Goal: Find specific page/section: Find specific page/section

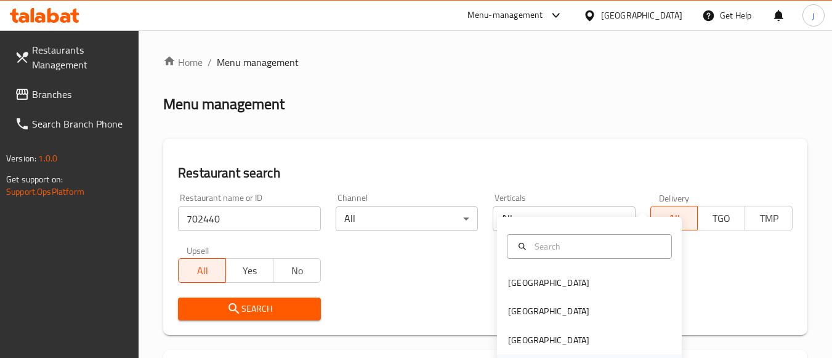
scroll to position [185, 0]
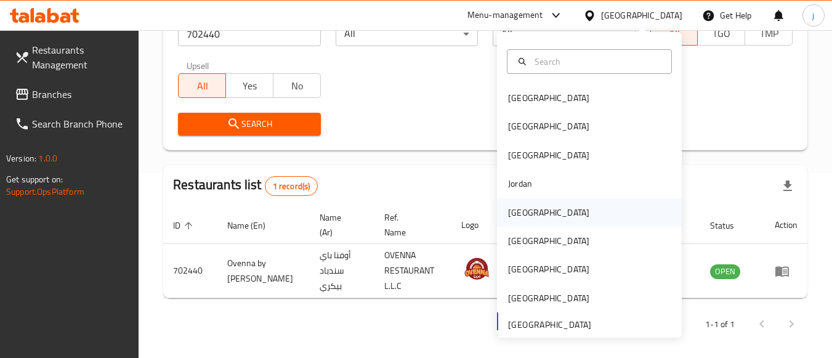
click at [513, 211] on div "[GEOGRAPHIC_DATA]" at bounding box center [548, 213] width 81 height 14
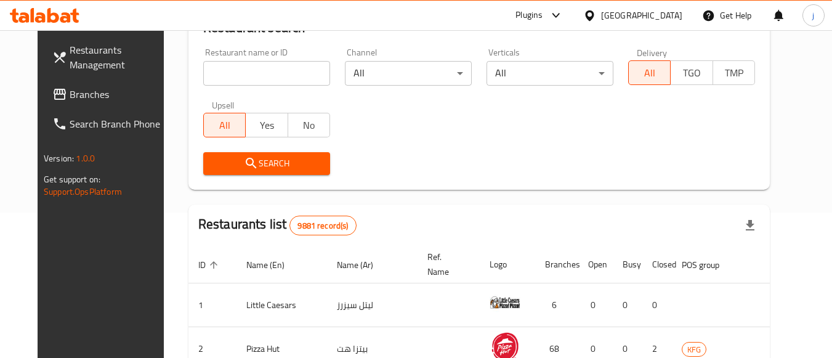
scroll to position [185, 0]
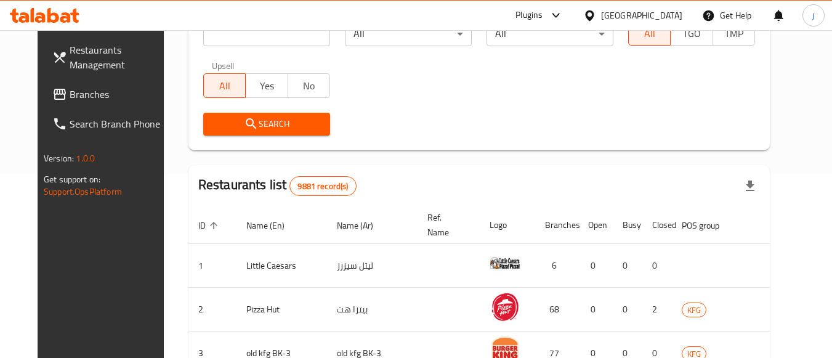
click at [70, 89] on span "Branches" at bounding box center [118, 94] width 97 height 15
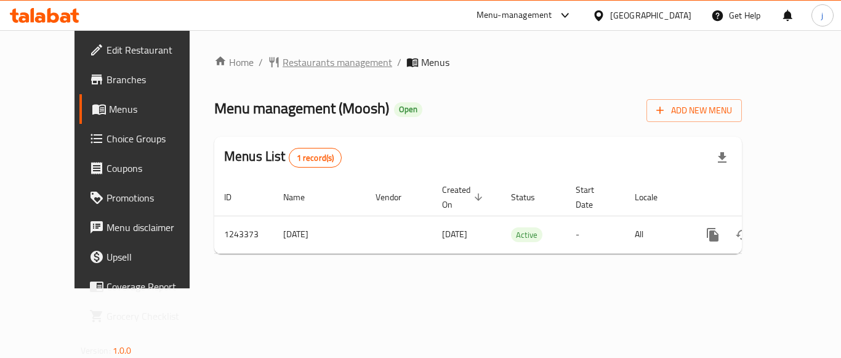
click at [283, 59] on span "Restaurants management" at bounding box center [338, 62] width 110 height 15
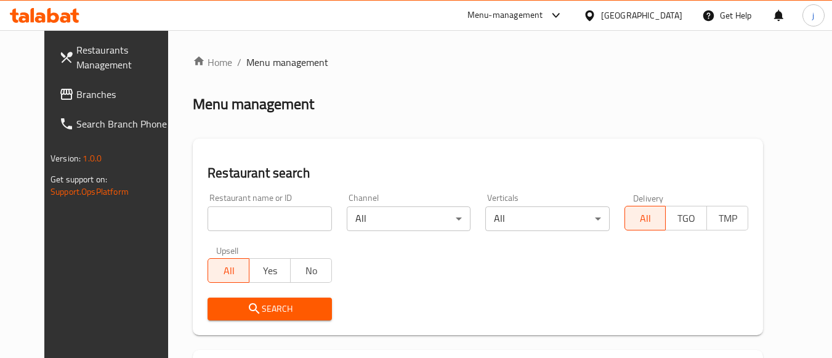
click at [240, 212] on input "search" at bounding box center [270, 218] width 124 height 25
paste input "681622"
type input "681622"
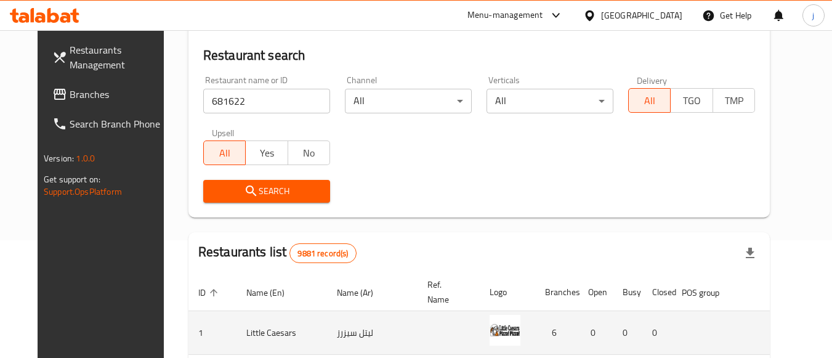
scroll to position [246, 0]
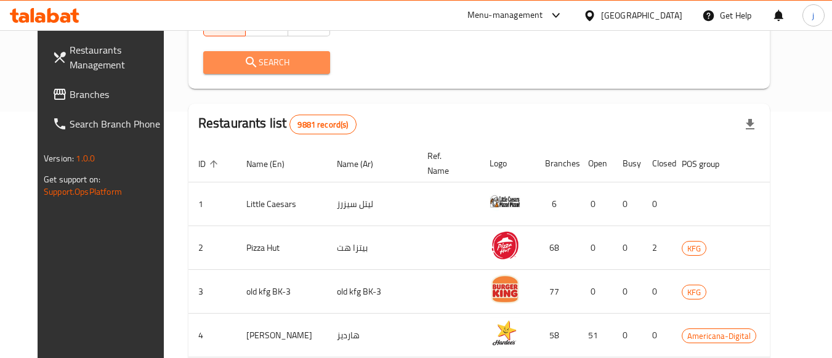
click at [275, 58] on span "Search" at bounding box center [266, 62] width 107 height 15
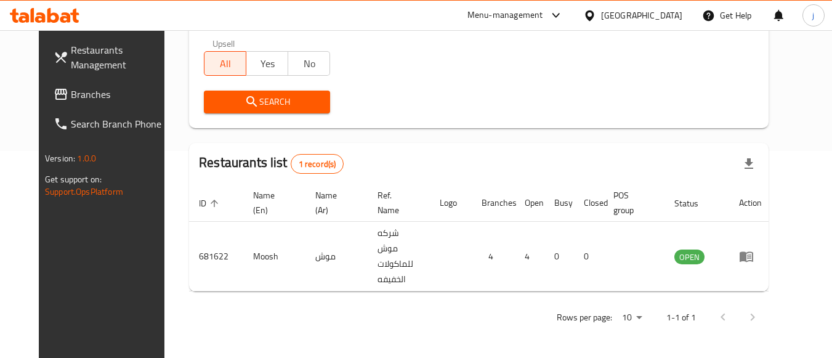
scroll to position [181, 0]
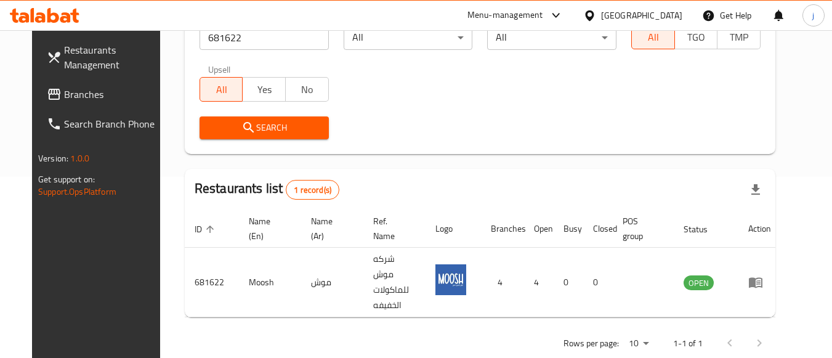
click at [596, 14] on icon at bounding box center [589, 15] width 13 height 13
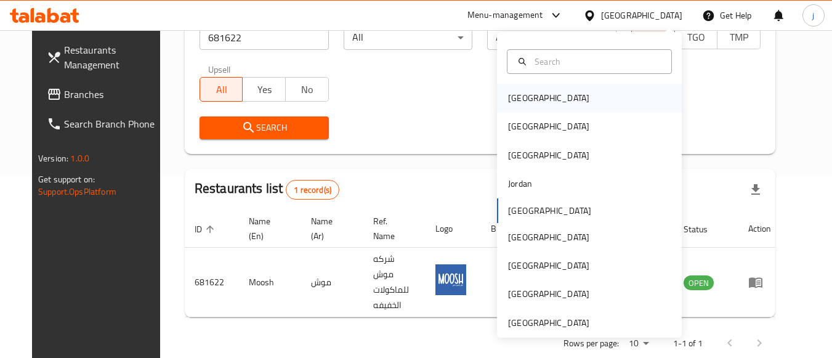
click at [509, 89] on div "[GEOGRAPHIC_DATA]" at bounding box center [548, 98] width 101 height 28
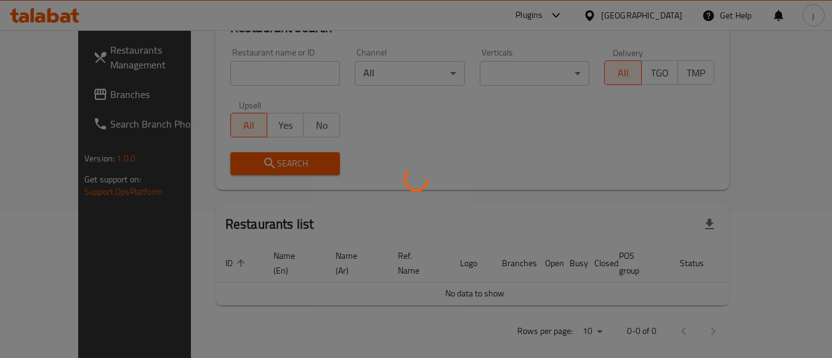
scroll to position [181, 0]
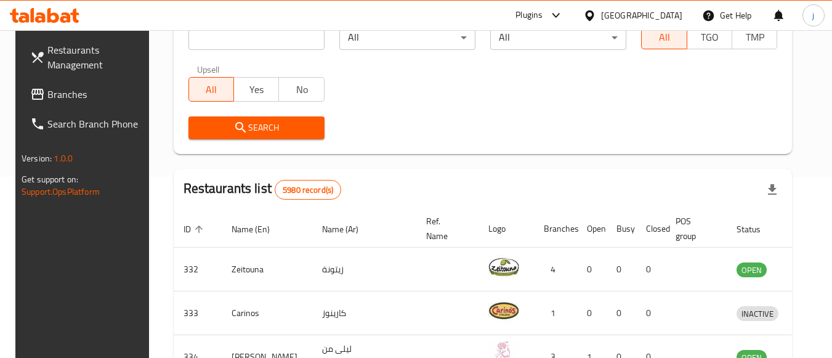
click at [60, 92] on span "Branches" at bounding box center [95, 94] width 97 height 15
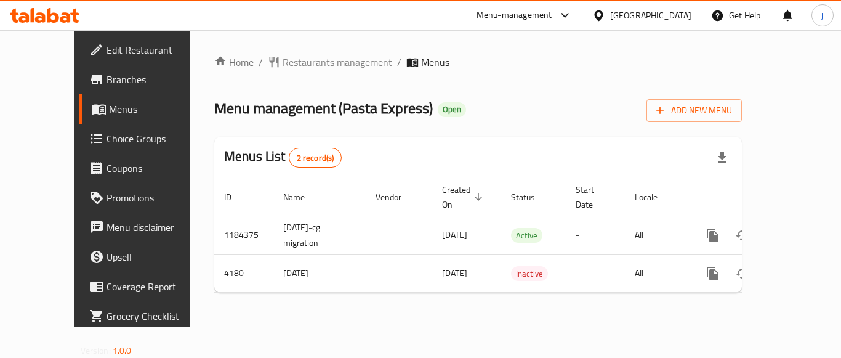
click at [283, 70] on span "Restaurants management" at bounding box center [338, 62] width 110 height 15
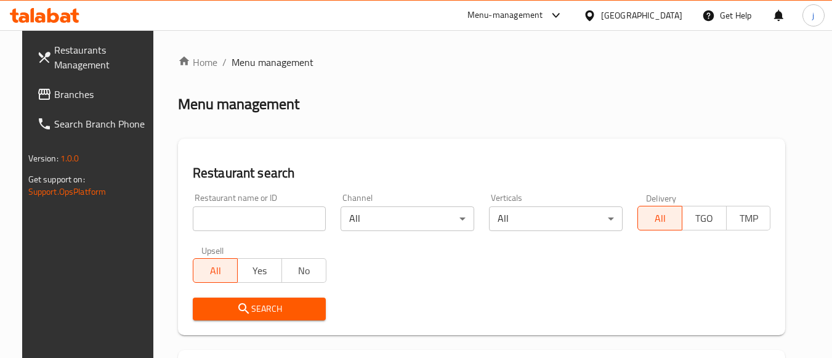
drag, startPoint x: 273, startPoint y: 217, endPoint x: 264, endPoint y: 214, distance: 9.2
click at [273, 217] on input "search" at bounding box center [260, 218] width 134 height 25
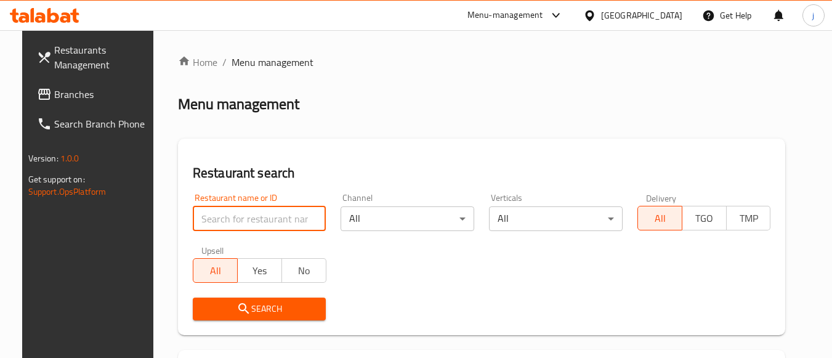
paste input "452"
type input "452"
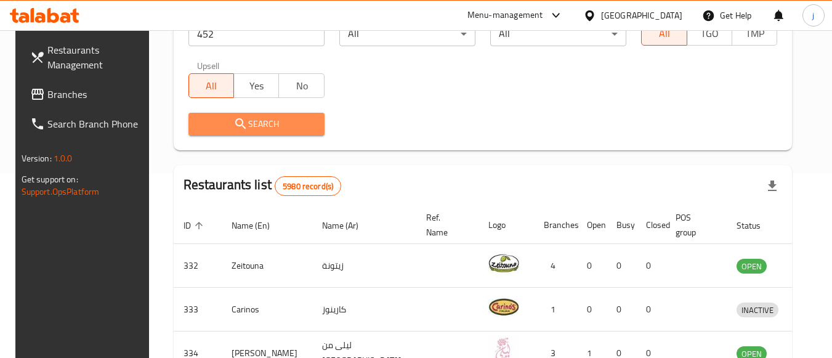
click at [277, 131] on span "Search" at bounding box center [256, 123] width 116 height 15
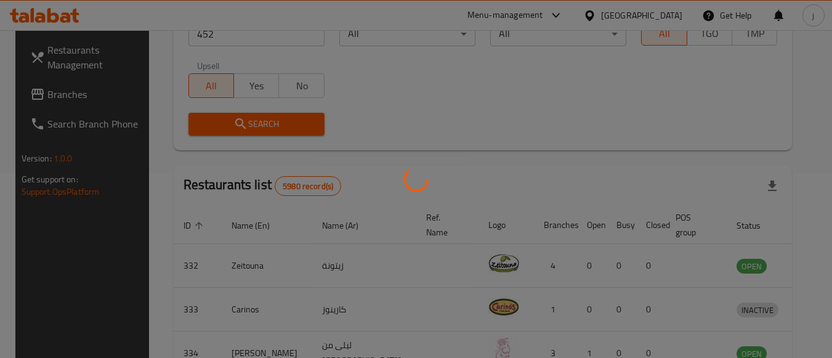
scroll to position [181, 0]
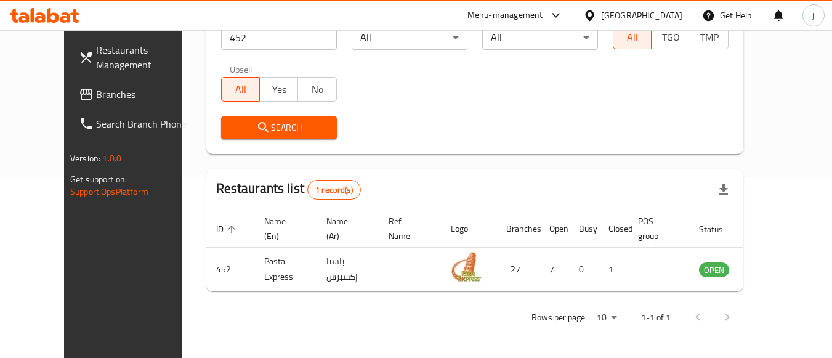
click at [594, 17] on icon at bounding box center [589, 15] width 9 height 10
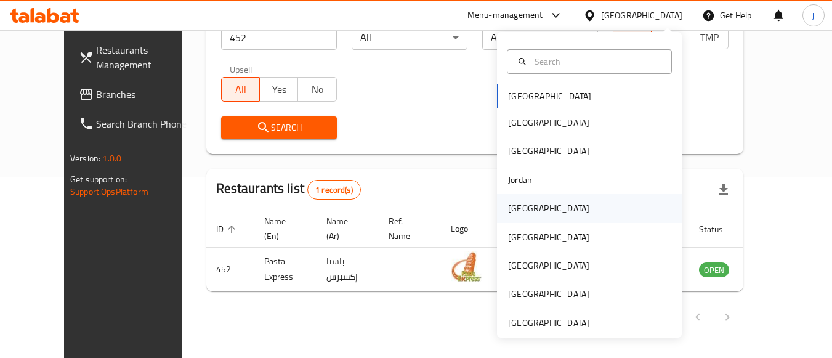
click at [513, 211] on div "[GEOGRAPHIC_DATA]" at bounding box center [548, 208] width 81 height 14
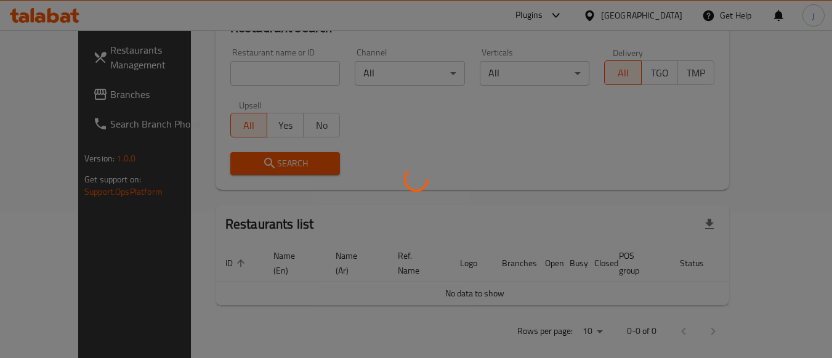
scroll to position [181, 0]
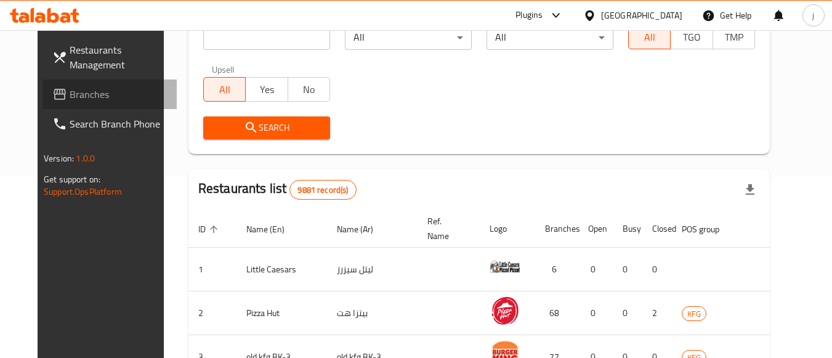
click at [70, 98] on span "Branches" at bounding box center [118, 94] width 97 height 15
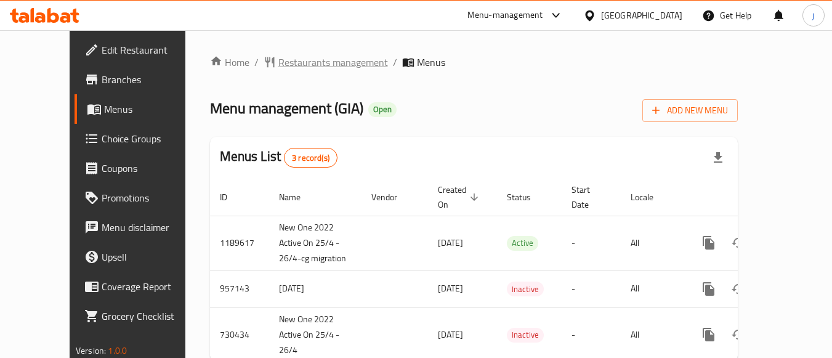
click at [278, 57] on span "Restaurants management" at bounding box center [333, 62] width 110 height 15
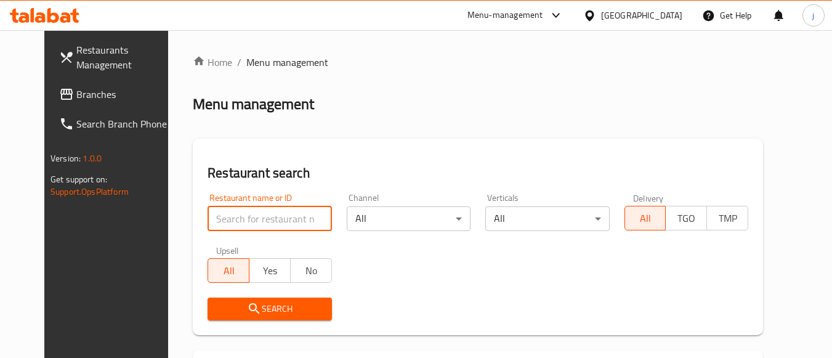
click at [253, 217] on input "search" at bounding box center [270, 218] width 124 height 25
paste input "23396"
type input "23396"
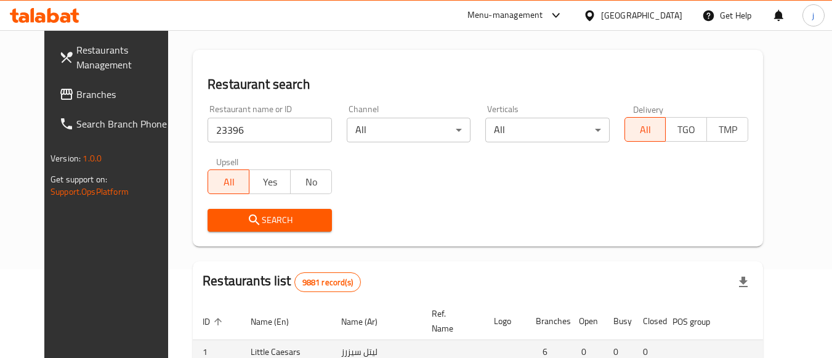
scroll to position [246, 0]
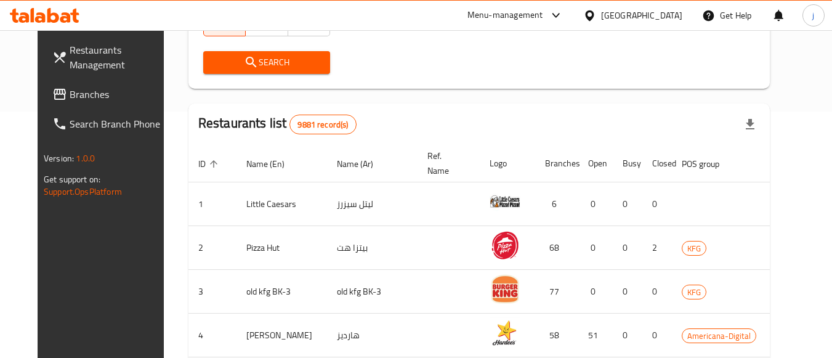
click at [285, 60] on span "Search" at bounding box center [266, 62] width 107 height 15
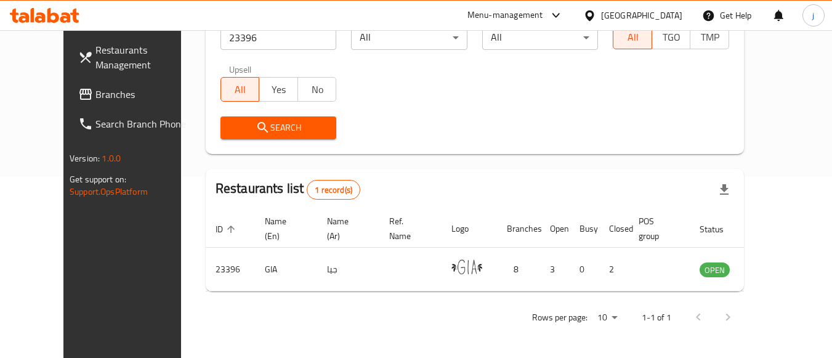
scroll to position [181, 0]
click at [596, 12] on icon at bounding box center [589, 15] width 13 height 13
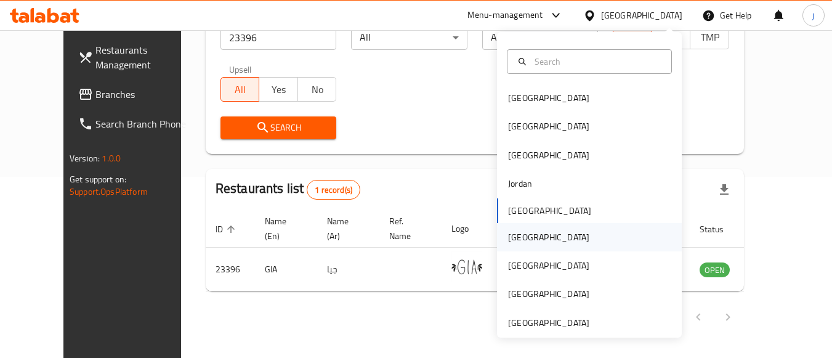
click at [519, 238] on div "[GEOGRAPHIC_DATA]" at bounding box center [548, 237] width 81 height 14
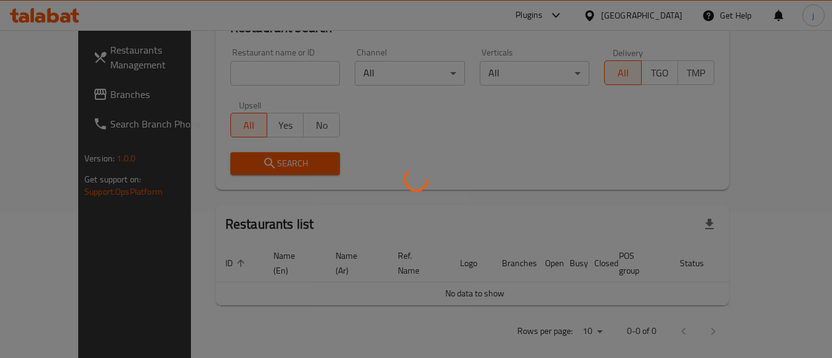
scroll to position [181, 0]
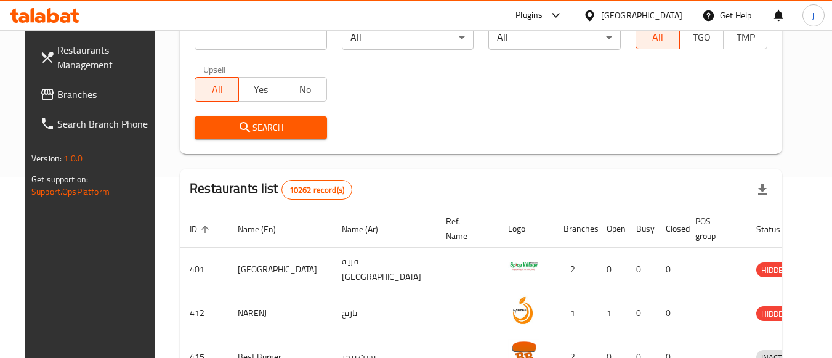
click at [79, 99] on span "Branches" at bounding box center [105, 94] width 97 height 15
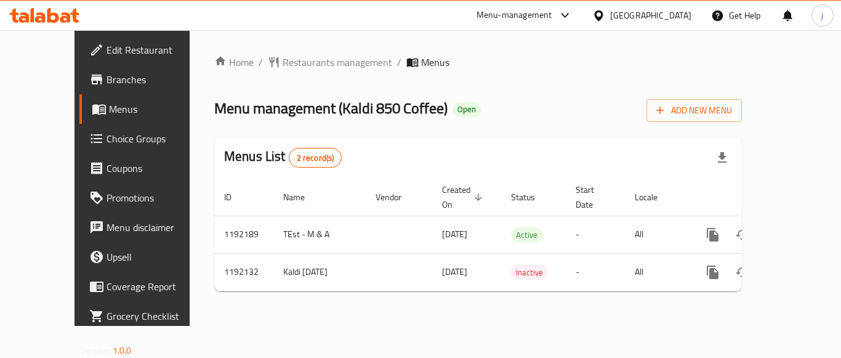
click at [670, 17] on div "[GEOGRAPHIC_DATA]" at bounding box center [650, 16] width 81 height 14
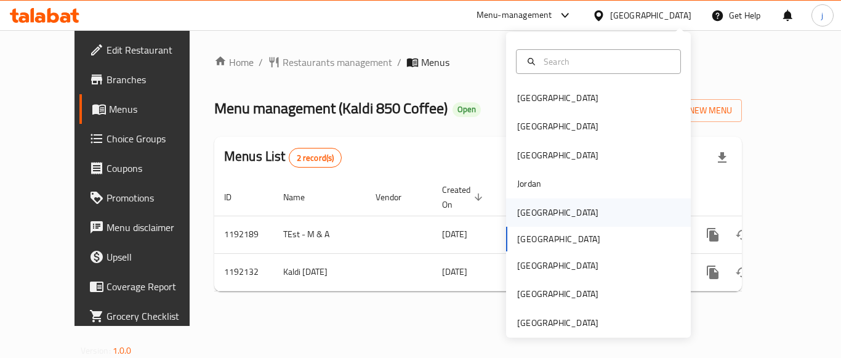
click at [526, 213] on div "[GEOGRAPHIC_DATA]" at bounding box center [557, 213] width 81 height 14
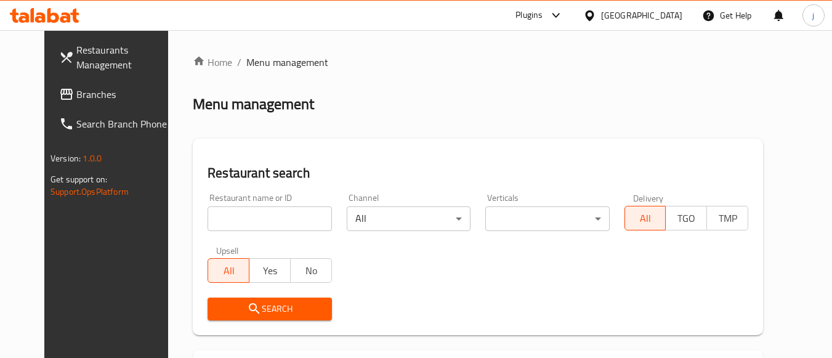
click at [91, 88] on span "Branches" at bounding box center [124, 94] width 97 height 15
